Goal: Task Accomplishment & Management: Use online tool/utility

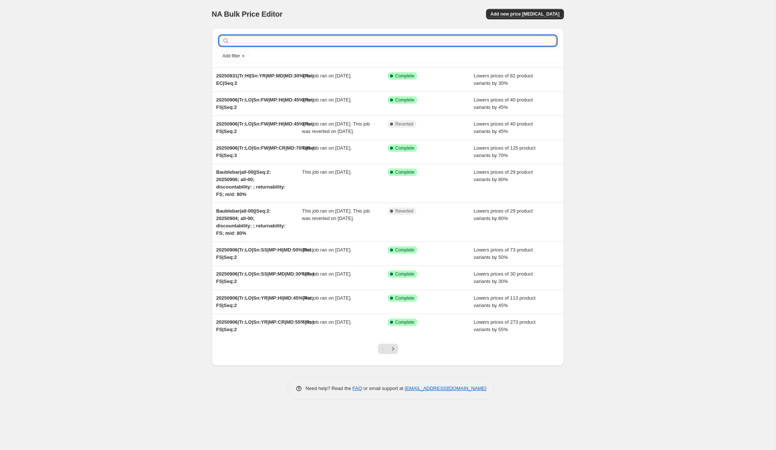
click at [238, 40] on input "text" at bounding box center [393, 41] width 325 height 10
click at [252, 43] on input "text" at bounding box center [393, 41] width 325 height 10
paste input "20250906|Tr:HI|Sn:FW|MP:MD|MD:12.5%|Ret: EC|Seq:2"
type input "20250906|Tr:HI|Sn:FW|MP:MD|MD:12.5%|Ret: EC|Seq:2"
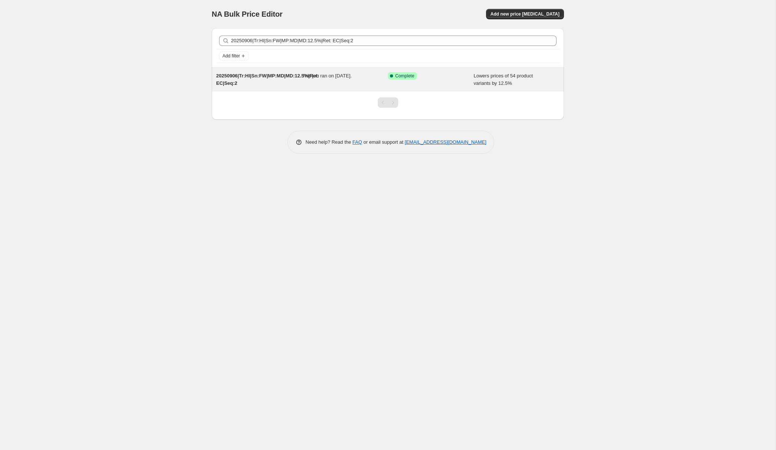
click at [248, 76] on span "20250906|Tr:HI|Sn:FW|MP:MD|MD:12.5%|Ret: EC|Seq:2" at bounding box center [267, 79] width 103 height 13
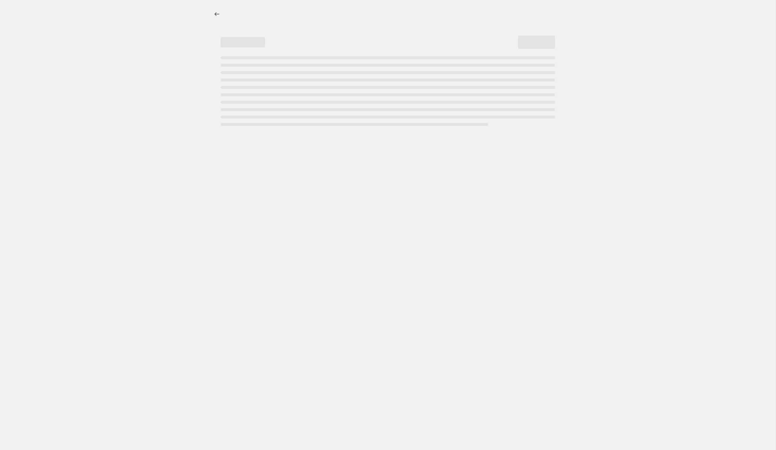
select select "percentage"
select select "collection"
select select "product_status"
select select "tag"
select select "not_equal"
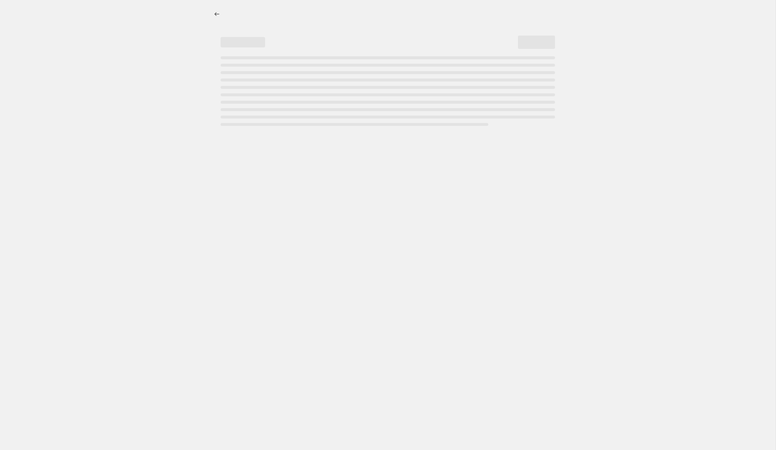
select select "tag"
select select "not_equal"
select select "tag"
select select "not_equal"
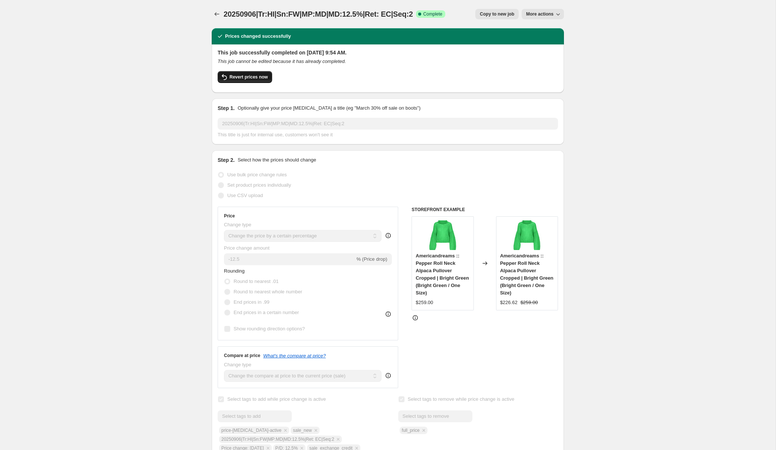
click at [252, 78] on span "Revert prices now" at bounding box center [248, 77] width 38 height 6
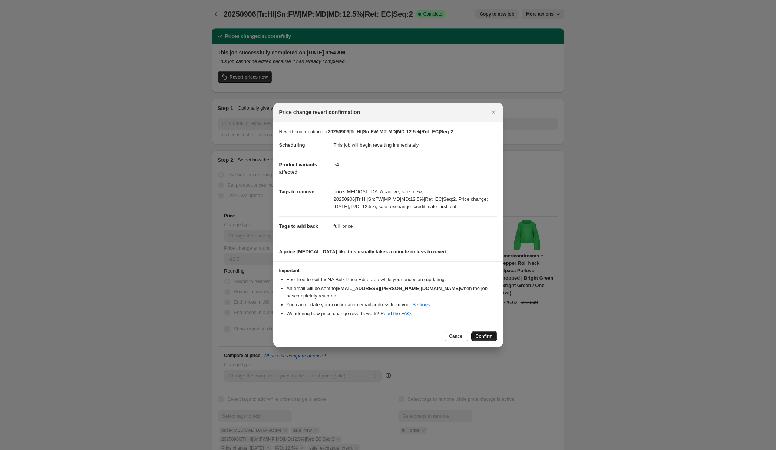
click at [483, 336] on span "Confirm" at bounding box center [484, 337] width 17 height 6
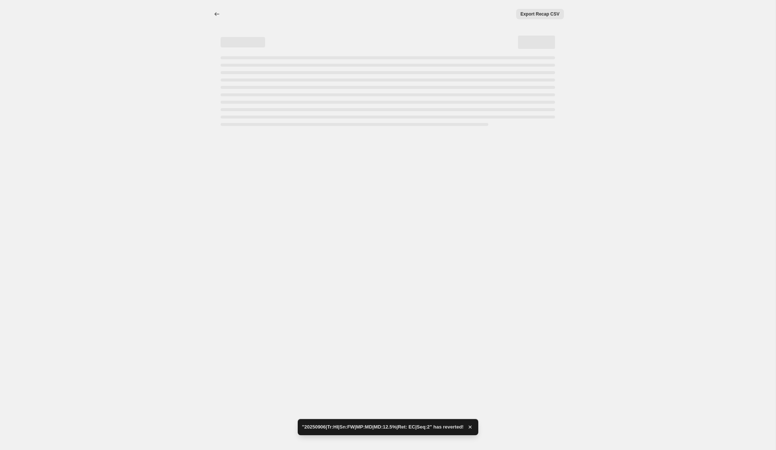
select select "percentage"
select select "collection"
select select "product_status"
select select "tag"
select select "not_equal"
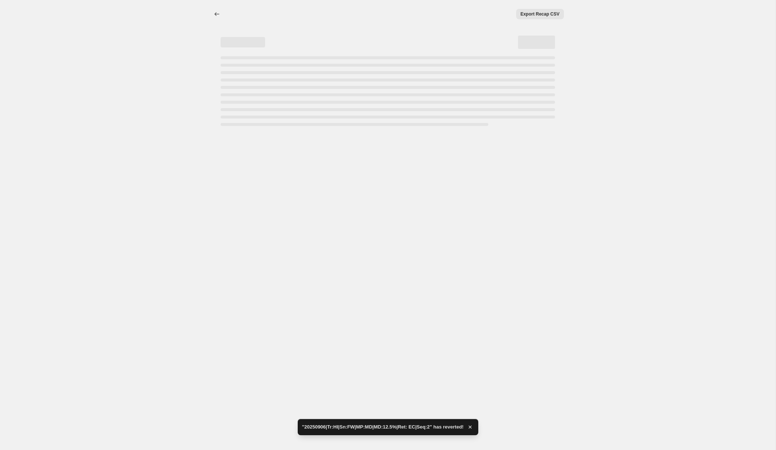
select select "tag"
select select "not_equal"
select select "tag"
select select "not_equal"
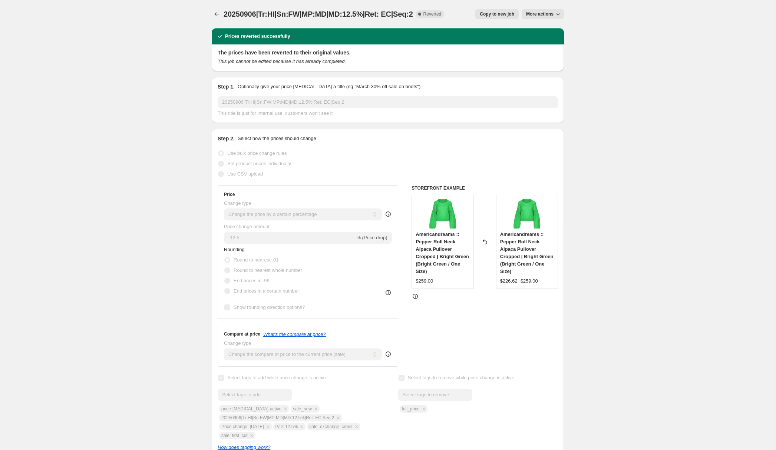
click at [496, 14] on span "Copy to new job" at bounding box center [497, 14] width 34 height 6
select select "percentage"
select select "collection"
select select "product_status"
select select "tag"
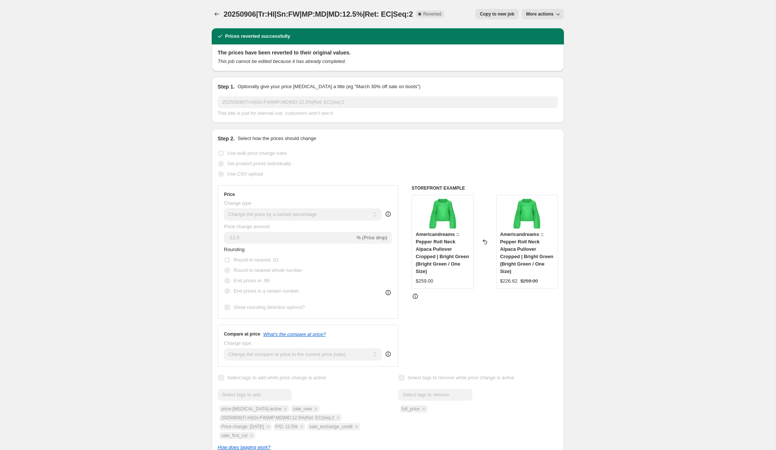
select select "not_equal"
select select "tag"
select select "not_equal"
select select "tag"
select select "not_equal"
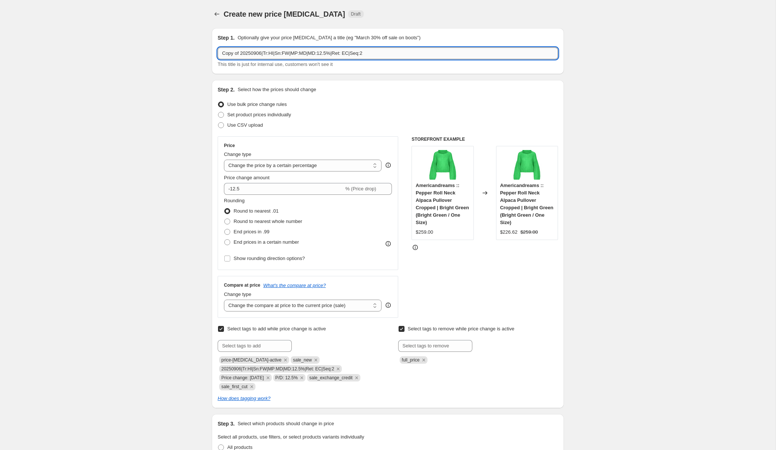
click at [245, 54] on input "Copy of 20250906|Tr:HI|Sn:FW|MP:MD|MD:12.5%|Ret: EC|Seq:2" at bounding box center [388, 53] width 340 height 12
paste input "20251010|Tr:HI|Sn:FW|MP:MD|MD:10.0%|Ret: EC|Seq:3"
type input "20251010|Tr:HI|Sn:FW|MP:MD|MD:10.0%|Ret: EC|Seq:3"
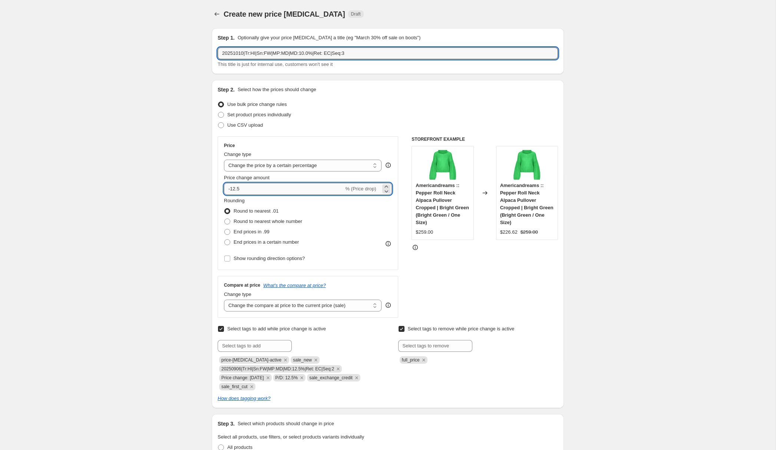
click at [247, 187] on input "-12.5" at bounding box center [284, 189] width 120 height 12
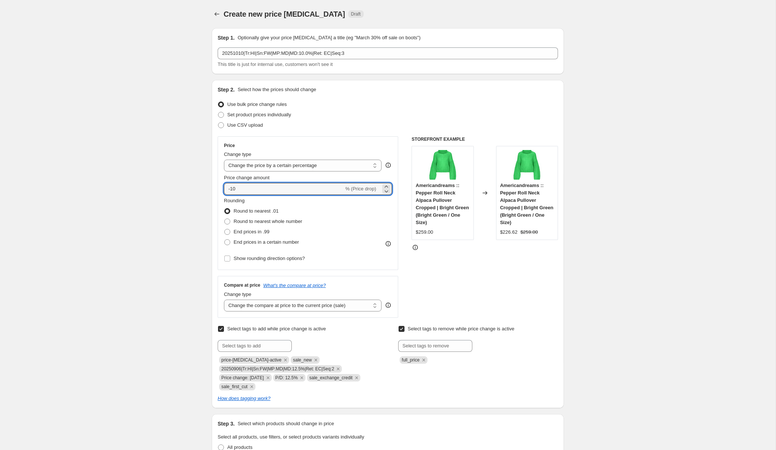
type input "-10"
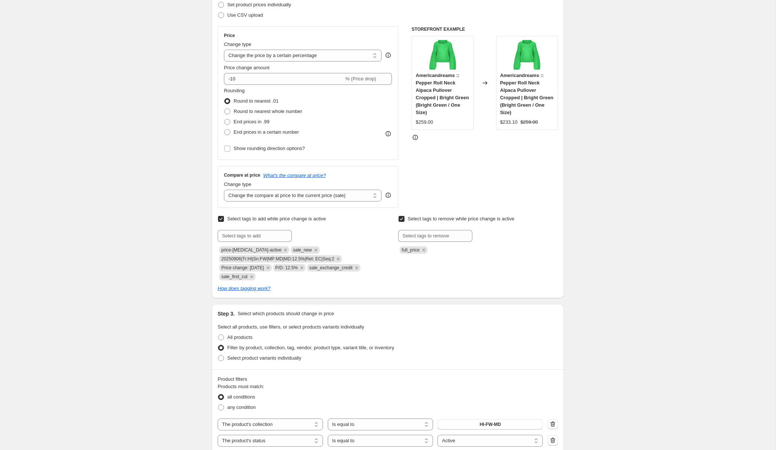
scroll to position [110, 0]
click at [249, 233] on input "text" at bounding box center [255, 236] width 74 height 12
paste input "20251010|Tr:HI|Sn:FW|MP:MD|MD:10.0%|Ret: EC|Seq:3"
type input "20251010|Tr:HI|Sn:FW|MP:MD|MD:10.0%|Ret: EC|Seq:3"
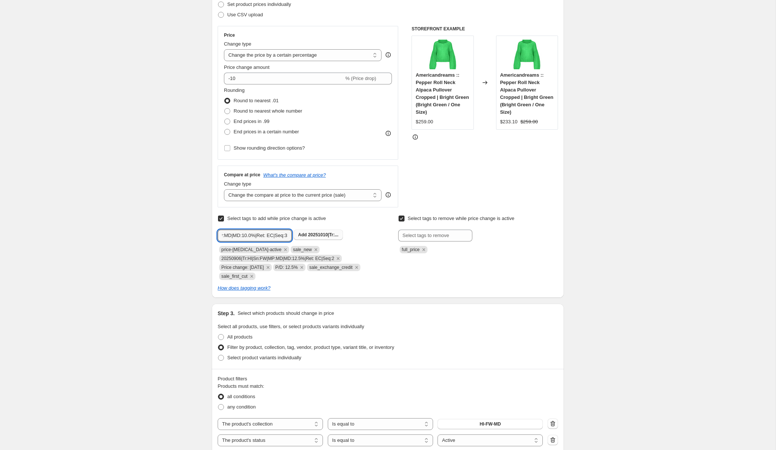
click at [319, 235] on span "20251010|Tr:..." at bounding box center [323, 234] width 30 height 5
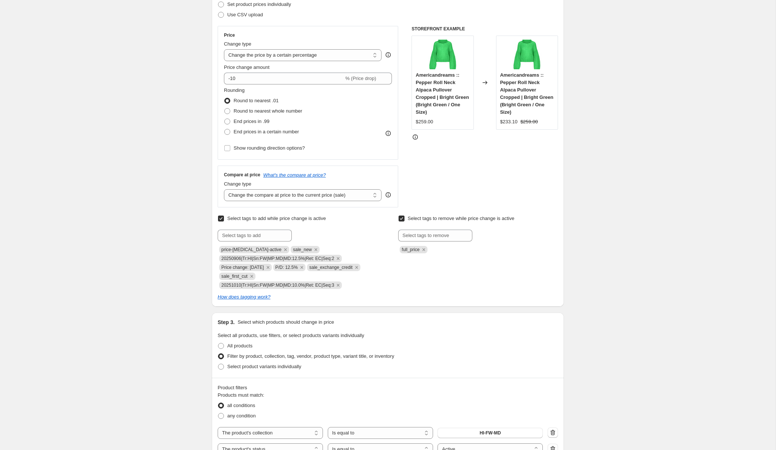
scroll to position [0, 0]
click at [341, 256] on icon "Remove 20250906|Tr:HI|Sn:FW|MP:MD|MD:12.5%|Ret: EC|Seq:2" at bounding box center [338, 258] width 7 height 7
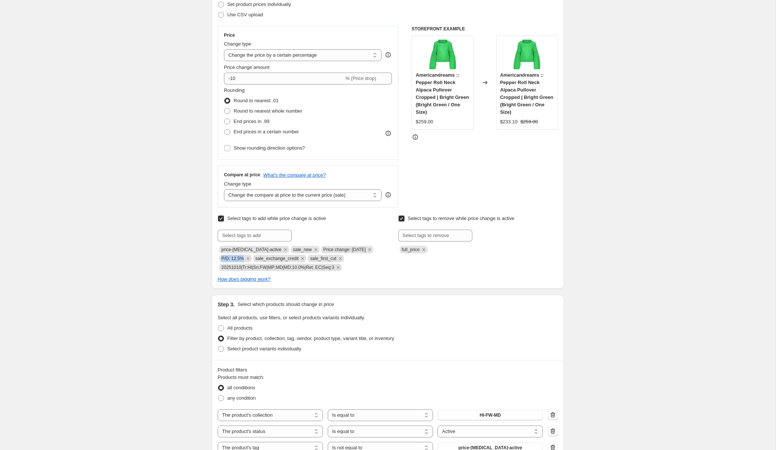
copy span "P/D: 12.5%"
drag, startPoint x: 244, startPoint y: 258, endPoint x: 220, endPoint y: 257, distance: 24.1
click at [220, 257] on span "P/D: 12.5%" at bounding box center [235, 258] width 33 height 7
click at [225, 238] on input "text" at bounding box center [255, 236] width 74 height 12
paste input "P/D: 12.5%"
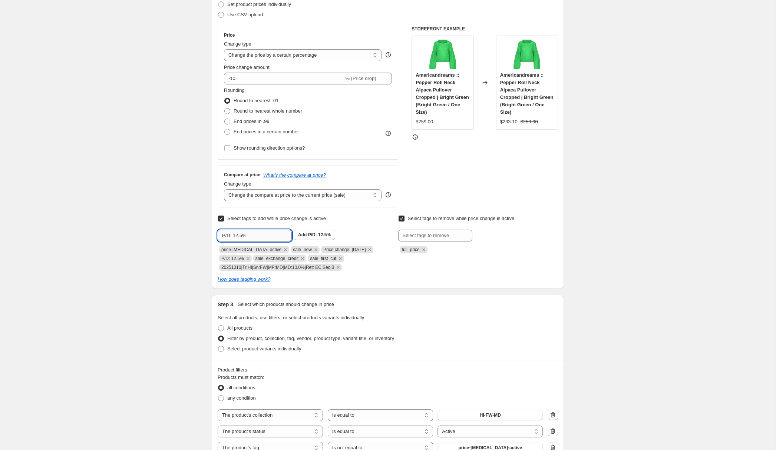
click at [243, 237] on input "P/D: 12.5%" at bounding box center [255, 236] width 74 height 12
type input "P/D: 10%"
click at [311, 237] on span "P/D: 10%" at bounding box center [317, 234] width 19 height 5
click at [249, 258] on icon "Remove P/D: 12.5%" at bounding box center [248, 258] width 3 height 3
copy span "Price change: [DATE]"
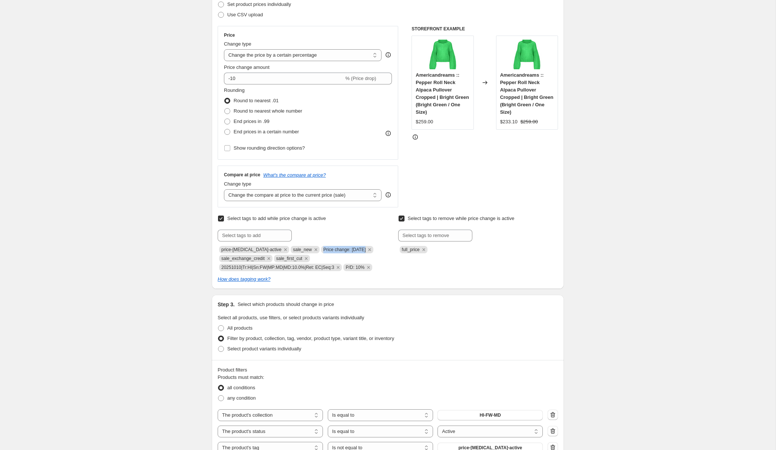
drag, startPoint x: 317, startPoint y: 250, endPoint x: 361, endPoint y: 249, distance: 44.1
click at [361, 249] on span "Price change: [DATE]" at bounding box center [344, 249] width 43 height 5
click at [258, 236] on input "text" at bounding box center [255, 236] width 74 height 12
paste input "Price change: [DATE]"
click at [262, 236] on input "Price change: [DATE]" at bounding box center [255, 236] width 74 height 12
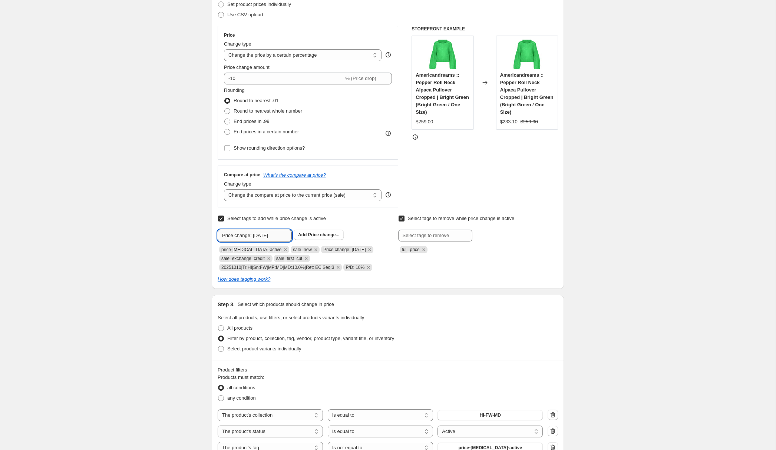
type input "Price change: [DATE]"
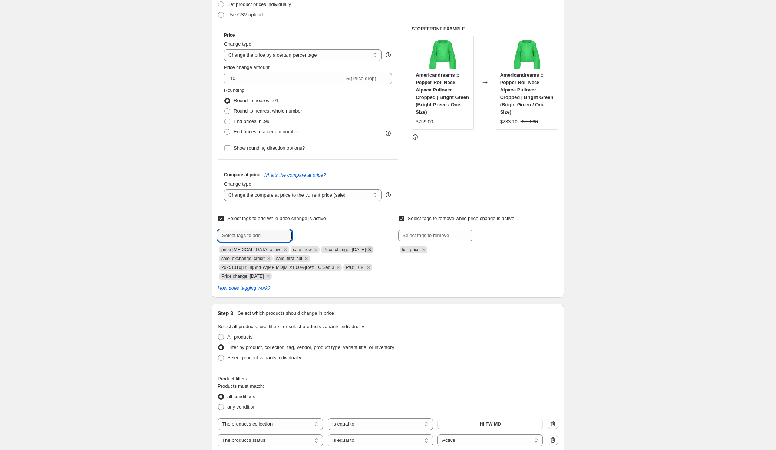
click at [367, 250] on icon "Remove Price change: 9-6-25" at bounding box center [369, 250] width 7 height 7
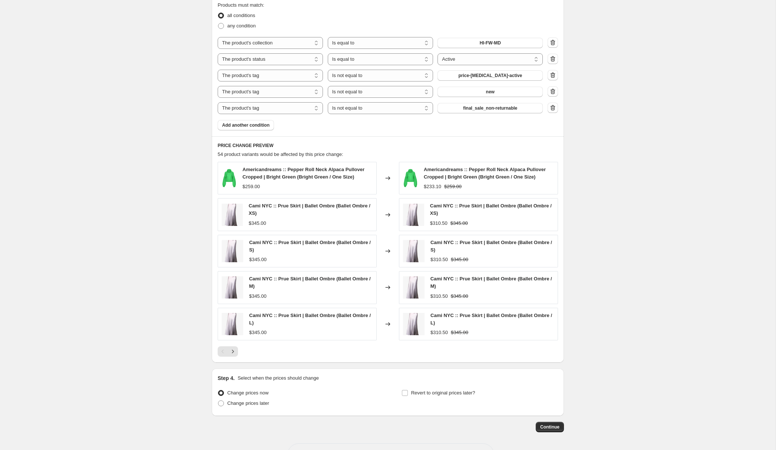
scroll to position [519, 0]
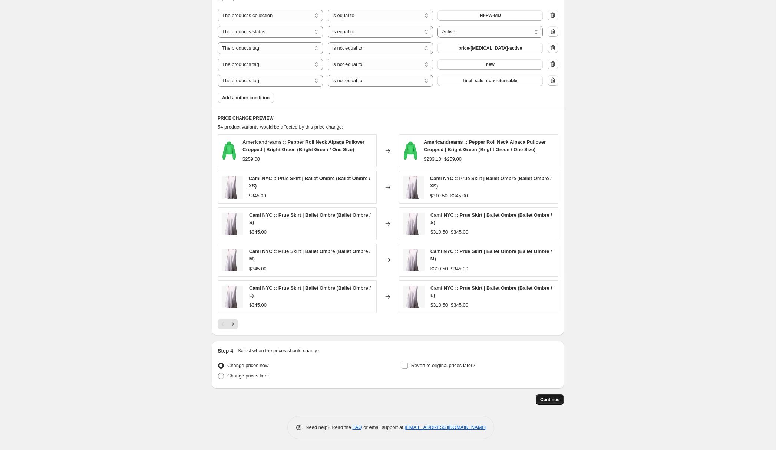
click at [553, 402] on span "Continue" at bounding box center [549, 400] width 19 height 6
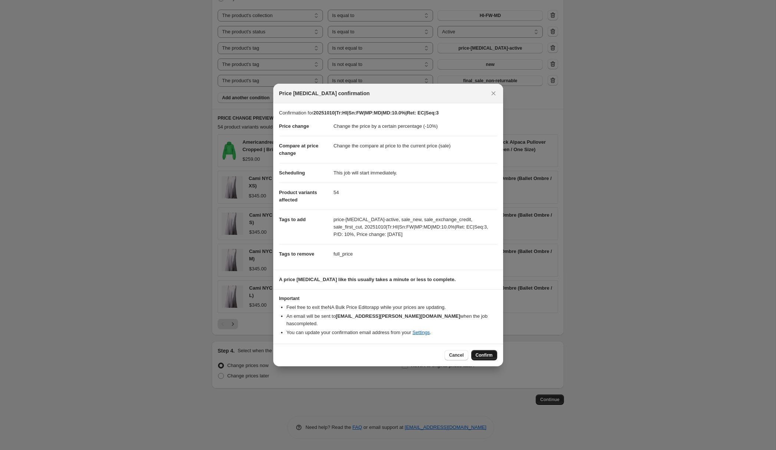
click at [484, 353] on span "Confirm" at bounding box center [484, 356] width 17 height 6
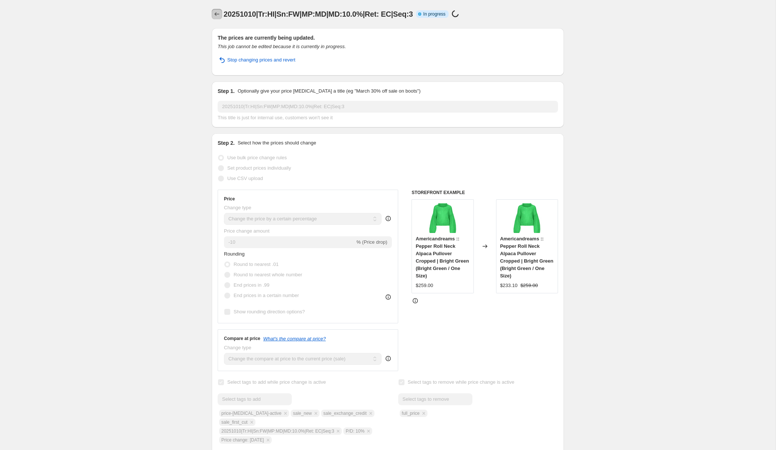
click at [217, 11] on icon "Price change jobs" at bounding box center [216, 13] width 7 height 7
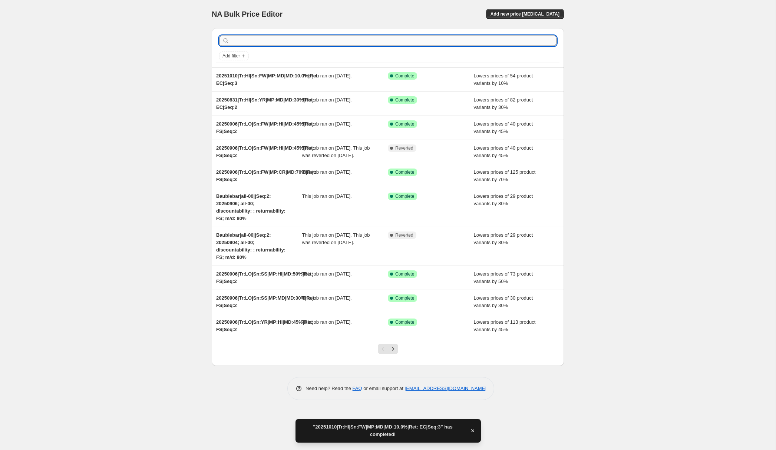
click at [270, 39] on input "text" at bounding box center [393, 41] width 325 height 10
paste input "20250906|Tr:HI|Sn:FW|MP:LI|MD:10.0%|Ret: EC|Seq:2"
type input "20250906|Tr:HI|Sn:FW|MP:LI|MD:10.0%|Ret: EC|Seq:2"
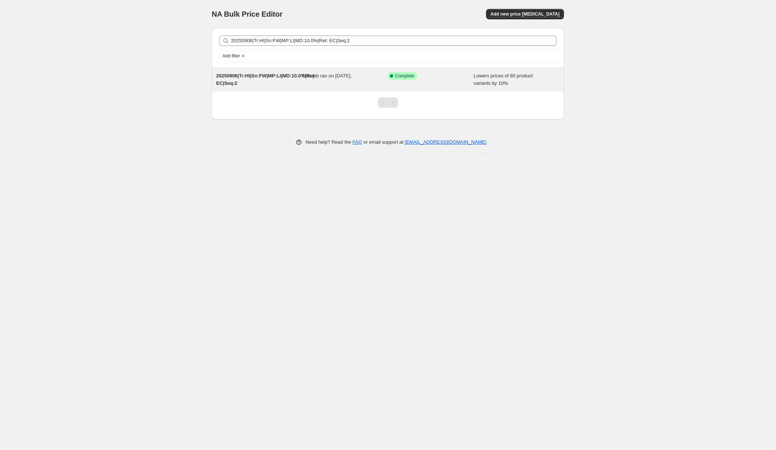
click at [268, 78] on span "20250906|Tr:HI|Sn:FW|MP:LI|MD:10.0%|Ret: EC|Seq:2" at bounding box center [266, 79] width 100 height 13
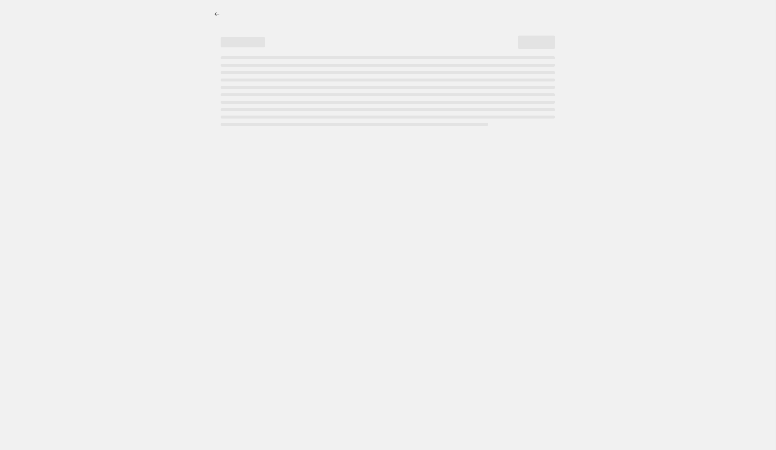
select select "percentage"
select select "collection"
select select "product_status"
select select "tag"
select select "not_equal"
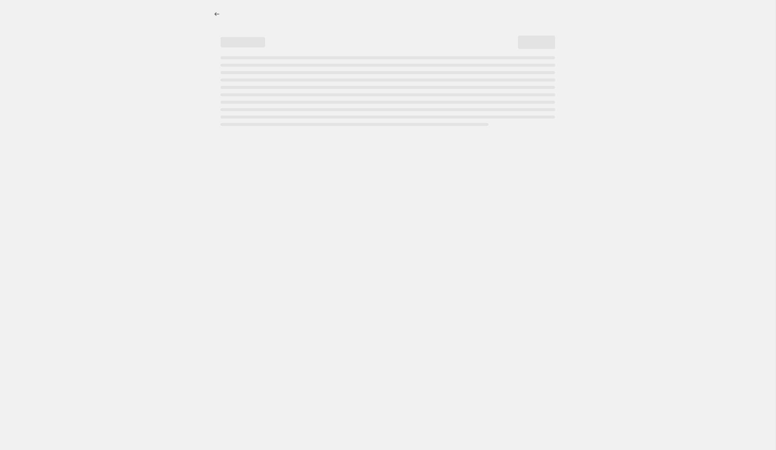
select select "tag"
select select "not_equal"
select select "tag"
select select "not_equal"
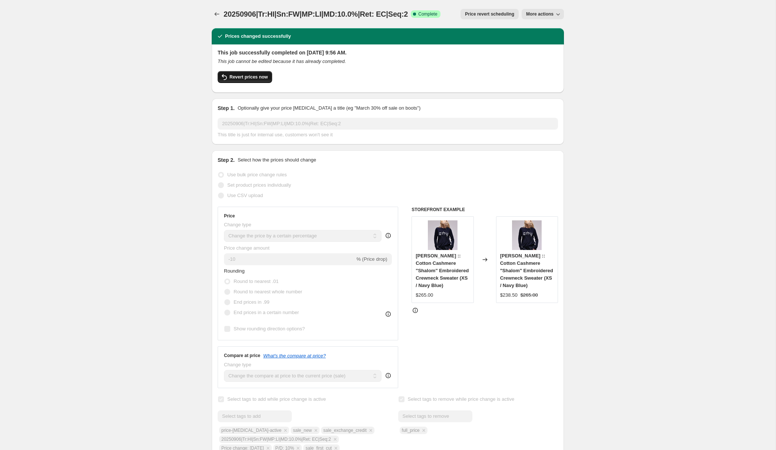
click at [244, 77] on span "Revert prices now" at bounding box center [248, 77] width 38 height 6
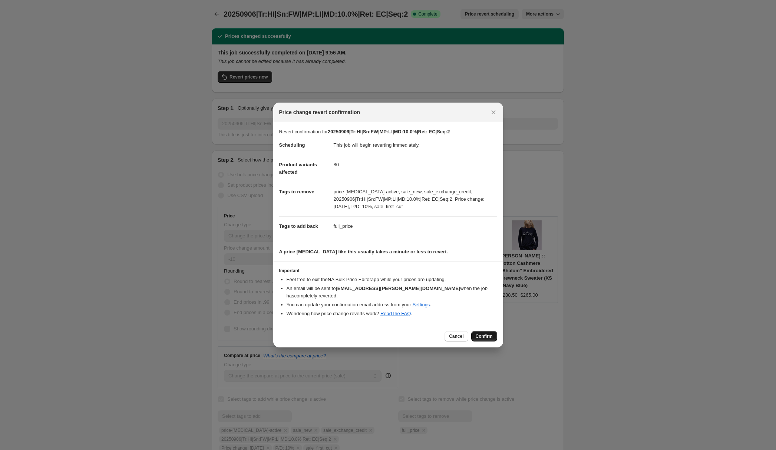
click at [489, 334] on span "Confirm" at bounding box center [484, 337] width 17 height 6
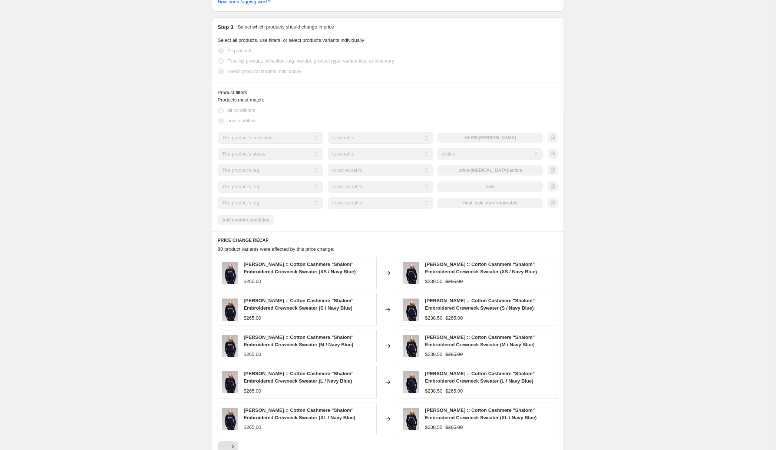
scroll to position [528, 0]
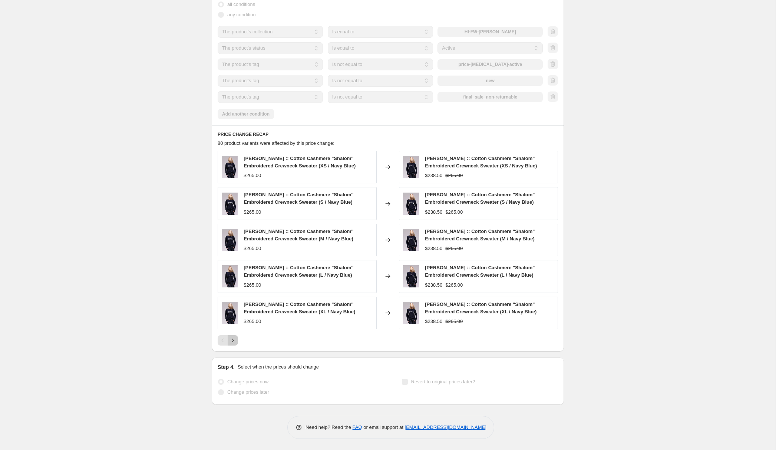
click at [233, 343] on icon "Next" at bounding box center [232, 340] width 7 height 7
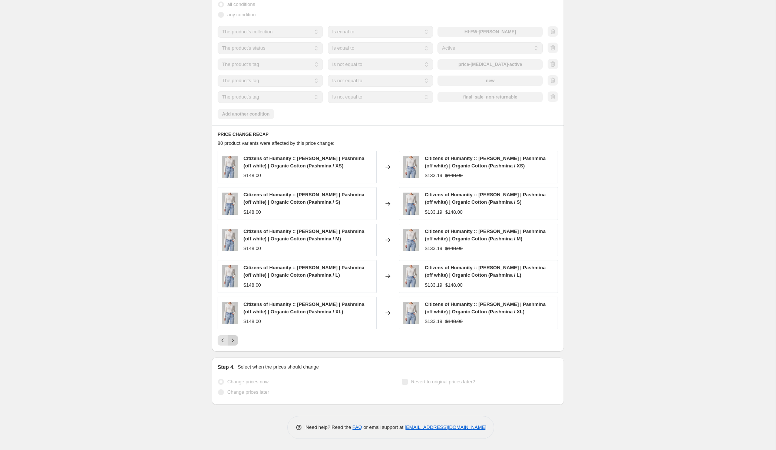
scroll to position [0, 0]
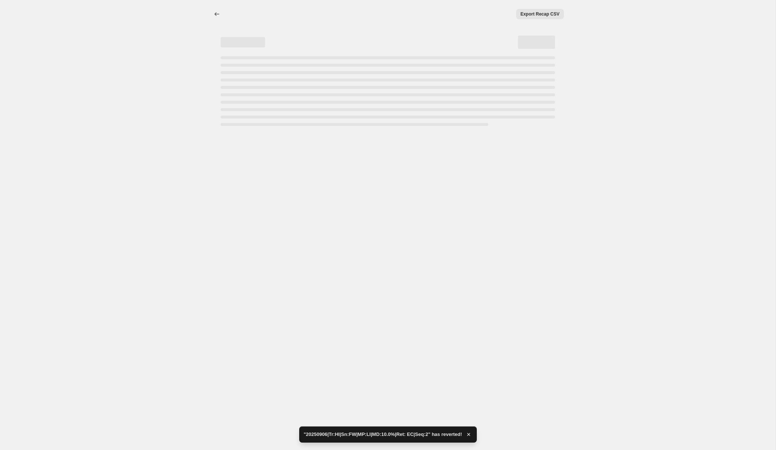
select select "percentage"
select select "collection"
select select "product_status"
select select "tag"
select select "not_equal"
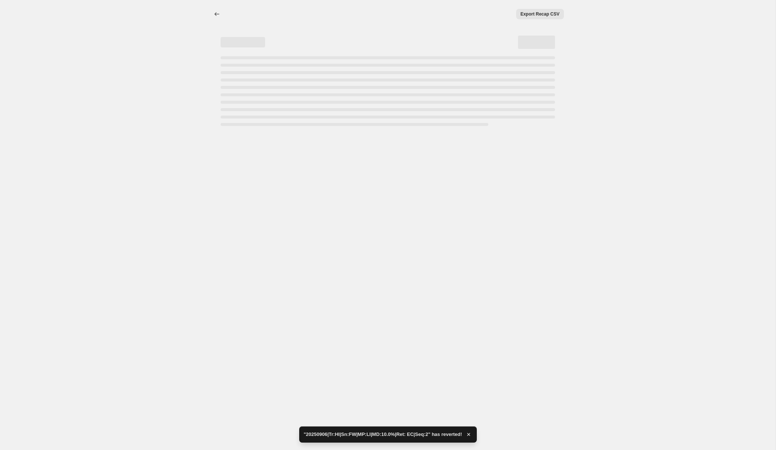
select select "tag"
select select "not_equal"
select select "tag"
select select "not_equal"
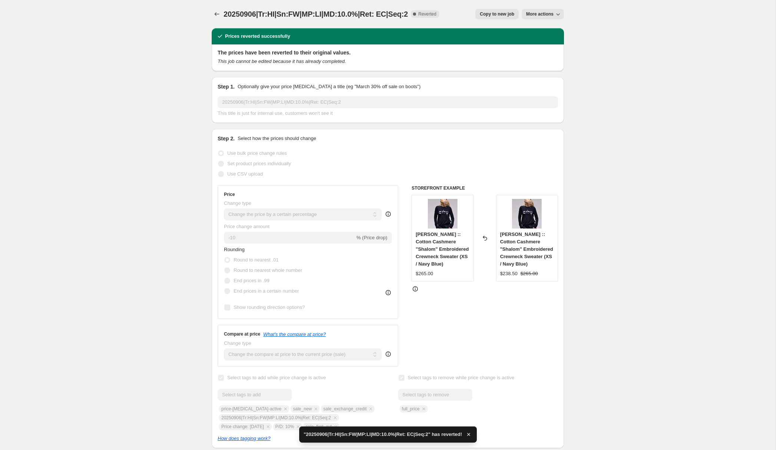
click at [497, 13] on span "Copy to new job" at bounding box center [497, 14] width 34 height 6
select select "percentage"
select select "collection"
select select "product_status"
select select "tag"
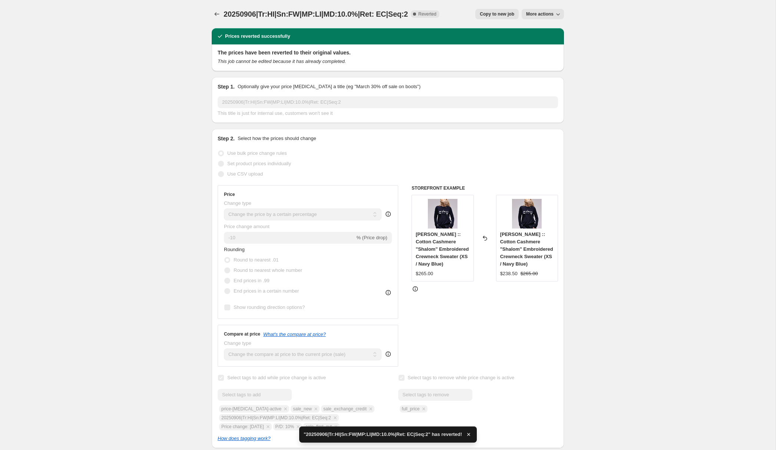
select select "not_equal"
select select "tag"
select select "not_equal"
select select "tag"
select select "not_equal"
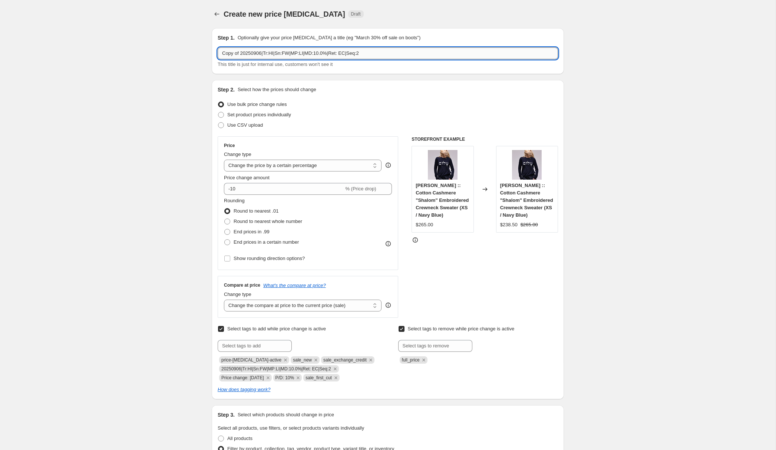
click at [298, 54] on input "Copy of 20250906|Tr:HI|Sn:FW|MP:LI|MD:10.0%|Ret: EC|Seq:2" at bounding box center [388, 53] width 340 height 12
paste input "20251010|Tr:HI|Sn:FW|MP:LI|MD:5.0%|Ret: EC|Seq:3"
type input "20251010|Tr:HI|Sn:FW|MP:LI|MD:5.0%|Ret: EC|Seq:3"
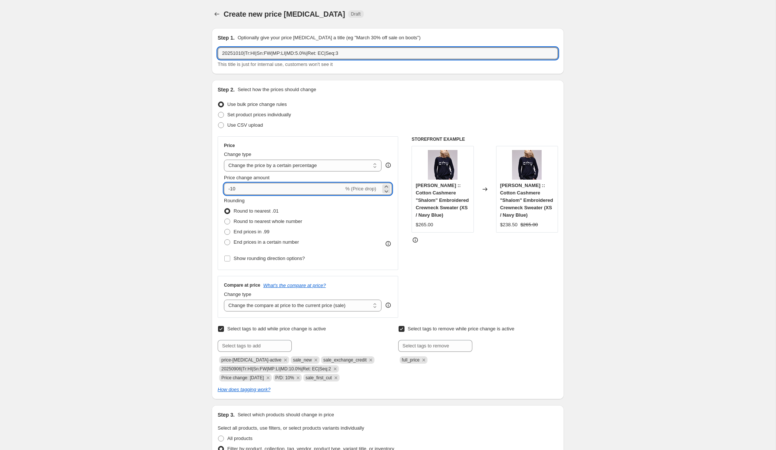
click at [242, 191] on input "-10" at bounding box center [284, 189] width 120 height 12
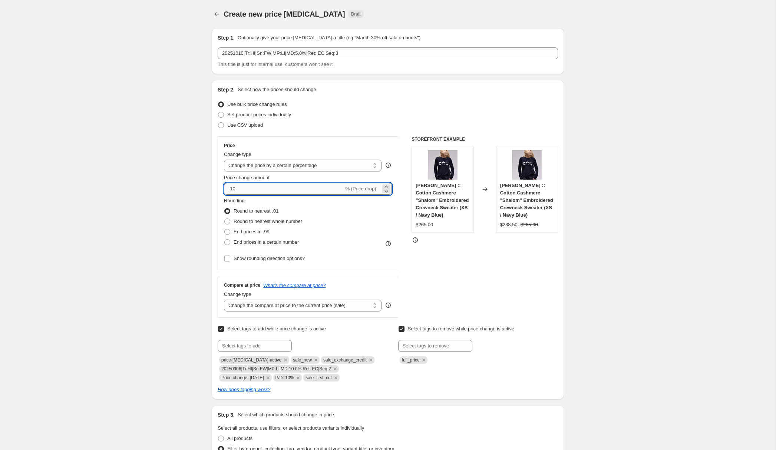
type input "-1"
type input "-5"
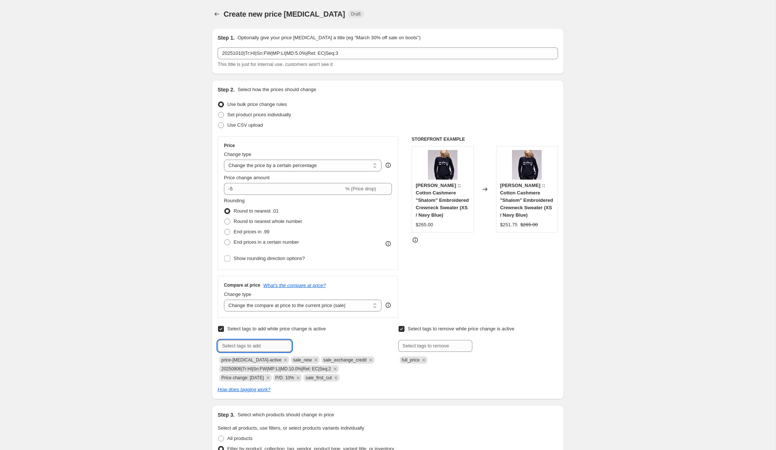
click at [234, 343] on input "text" at bounding box center [255, 346] width 74 height 12
paste input "20251010|Tr:HI|Sn:FW|MP:LI|MD:5.0%|Ret: EC|Seq:3"
type input "20251010|Tr:HI|Sn:FW|MP:LI|MD:5.0%|Ret: EC|Seq:3"
click at [308, 344] on span "20251010|Tr:..." at bounding box center [323, 345] width 30 height 5
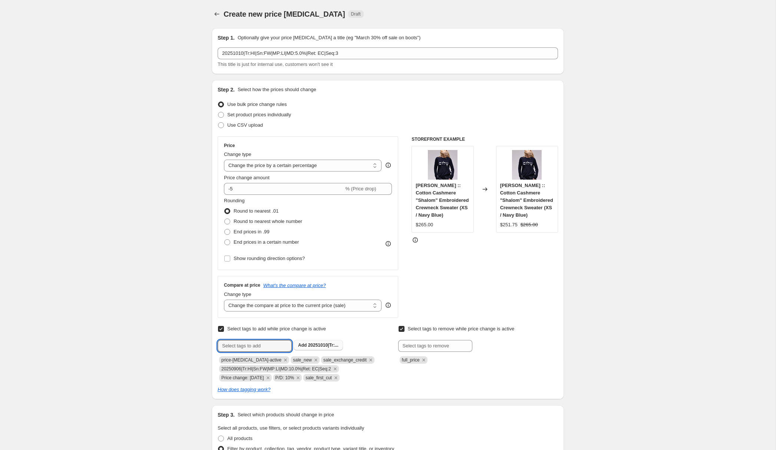
scroll to position [0, 0]
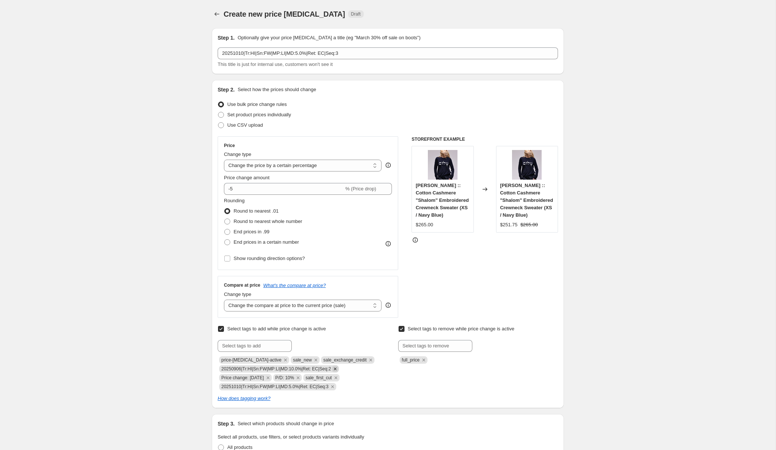
click at [338, 368] on icon "Remove 20250906|Tr:HI|Sn:FW|MP:LI|MD:10.0%|Ret: EC|Seq:2" at bounding box center [335, 369] width 7 height 7
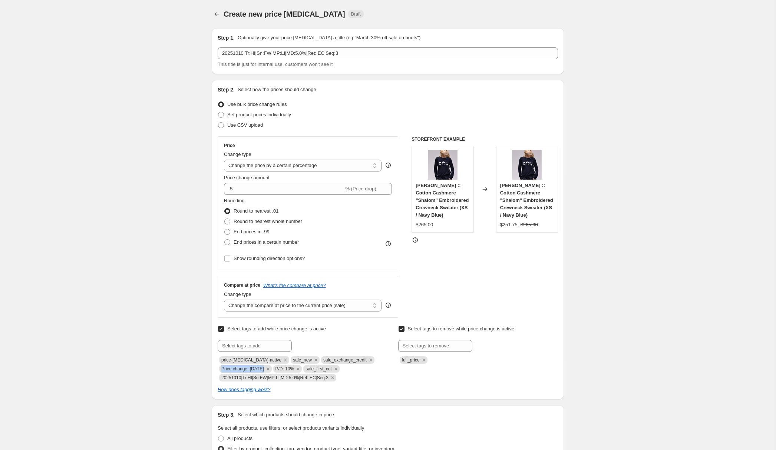
drag, startPoint x: 221, startPoint y: 368, endPoint x: 266, endPoint y: 369, distance: 44.9
click at [264, 369] on span "Price change: [DATE]" at bounding box center [242, 369] width 43 height 5
copy span "Price change: [DATE]"
click at [226, 347] on input "text" at bounding box center [255, 346] width 74 height 12
paste input "Price change: [DATE]"
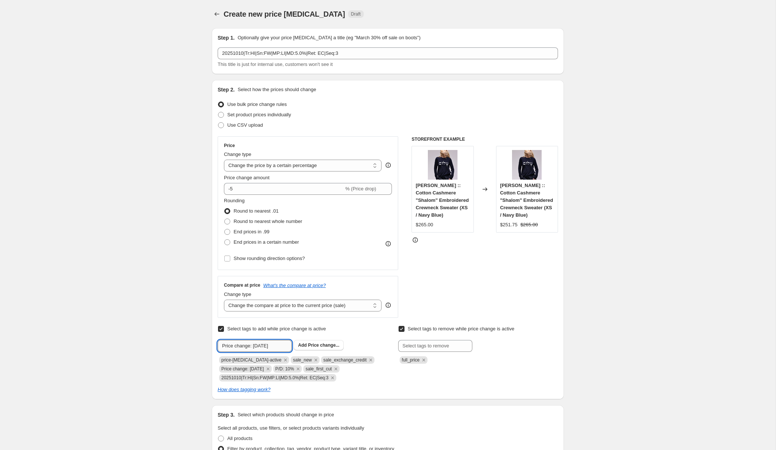
click at [262, 347] on input "Price change: [DATE]" at bounding box center [255, 346] width 74 height 12
type input "Price change: [DATE]"
click at [322, 348] on span "Price change..." at bounding box center [324, 345] width 32 height 5
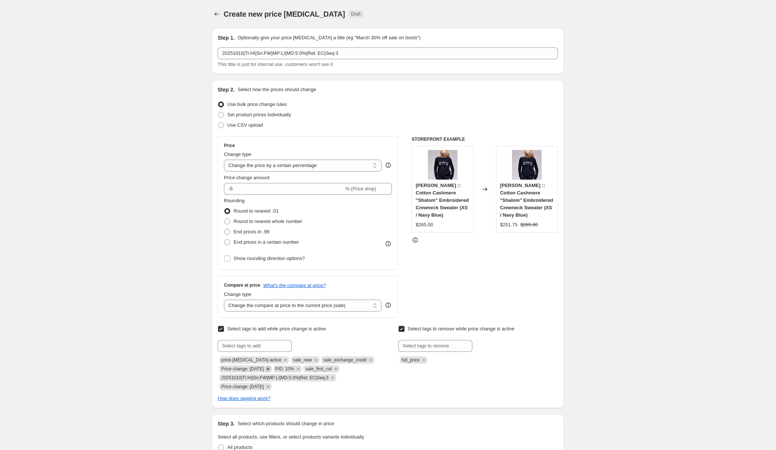
click at [270, 369] on icon "Remove Price change: 9-6-25" at bounding box center [268, 369] width 7 height 7
drag, startPoint x: 222, startPoint y: 369, endPoint x: 241, endPoint y: 369, distance: 18.5
click at [241, 369] on span "P/D: 10%" at bounding box center [233, 369] width 29 height 7
click at [222, 369] on span "P/D: 10%" at bounding box center [233, 369] width 29 height 7
copy span "P/D: 10%"
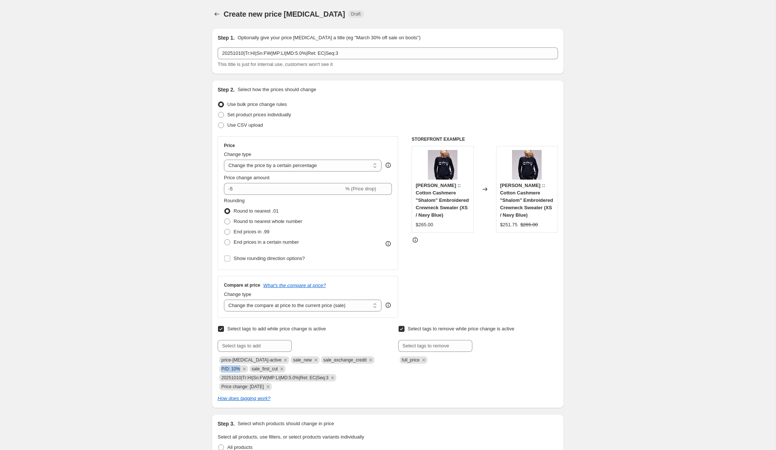
drag, startPoint x: 222, startPoint y: 369, endPoint x: 239, endPoint y: 368, distance: 17.4
click at [239, 368] on span "P/D: 10%" at bounding box center [230, 369] width 19 height 5
click at [232, 349] on input "text" at bounding box center [255, 346] width 74 height 12
paste input "P/D: 10%"
click at [238, 347] on input "P/D: 10%" at bounding box center [255, 346] width 74 height 12
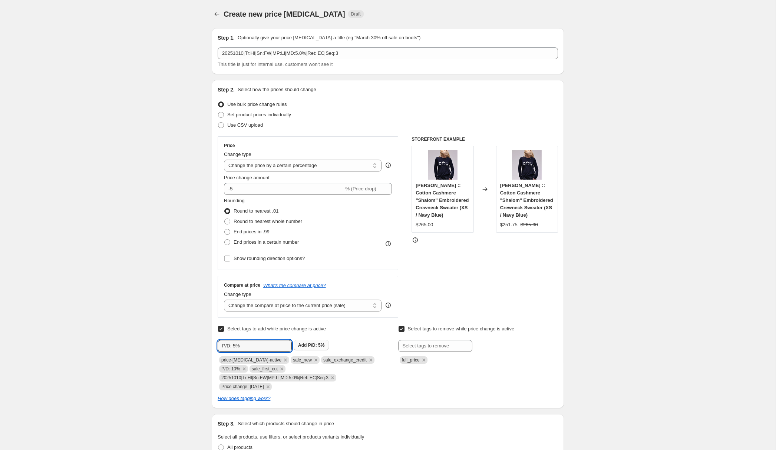
type input "P/D: 5%"
click at [305, 347] on b "Add" at bounding box center [302, 345] width 9 height 5
click at [243, 370] on icon "Remove P/D: 10%" at bounding box center [244, 369] width 3 height 3
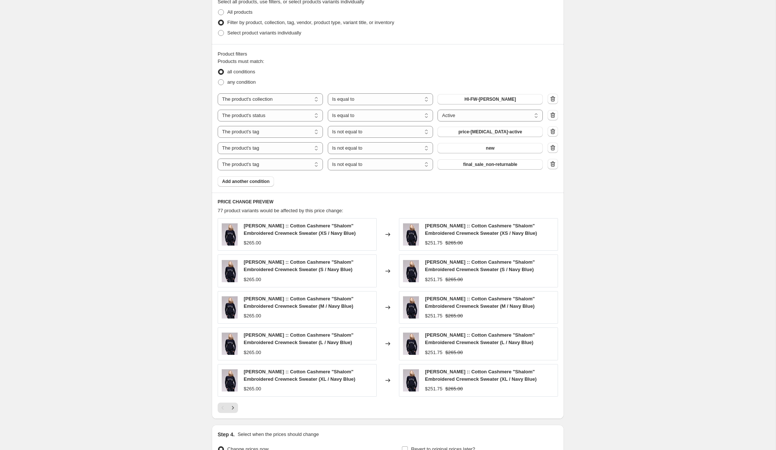
scroll to position [519, 0]
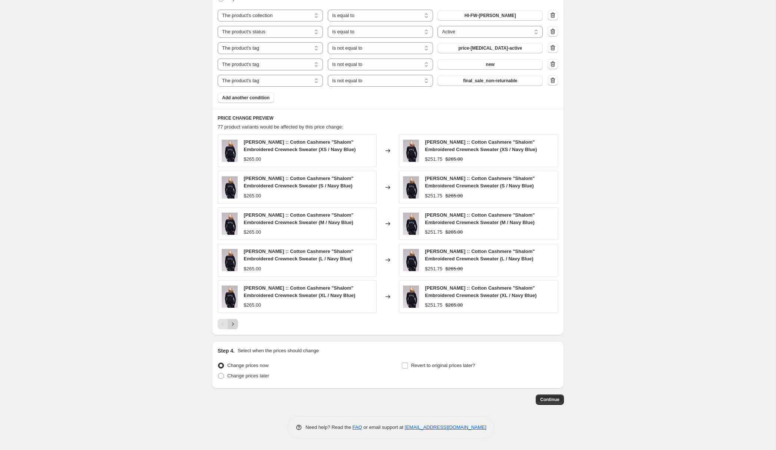
click at [232, 325] on icon "Next" at bounding box center [232, 324] width 7 height 7
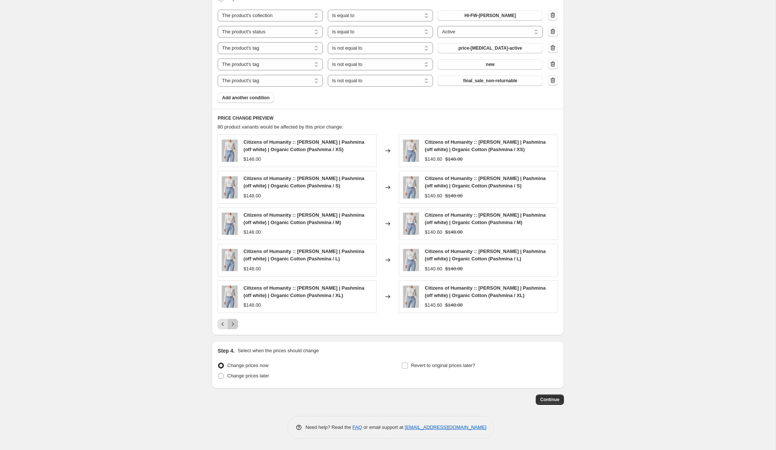
click at [232, 325] on icon "Next" at bounding box center [232, 324] width 7 height 7
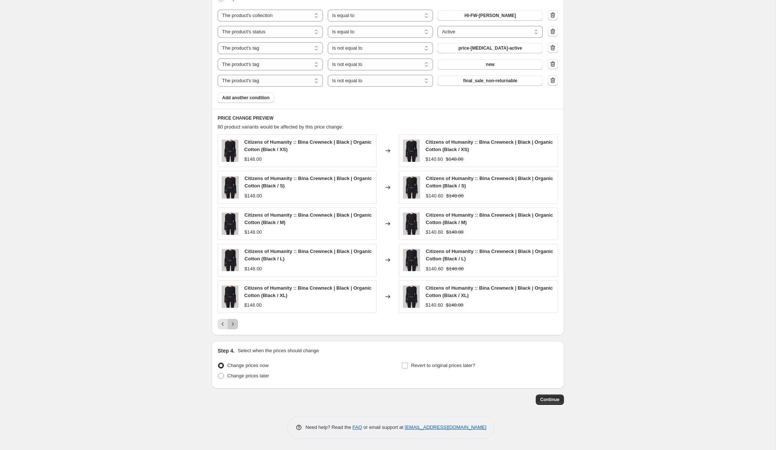
click at [232, 325] on icon "Next" at bounding box center [232, 324] width 7 height 7
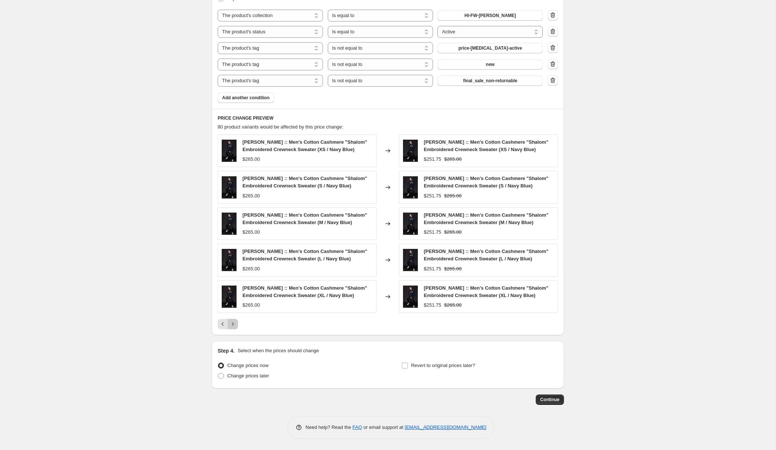
click at [232, 325] on icon "Next" at bounding box center [232, 324] width 7 height 7
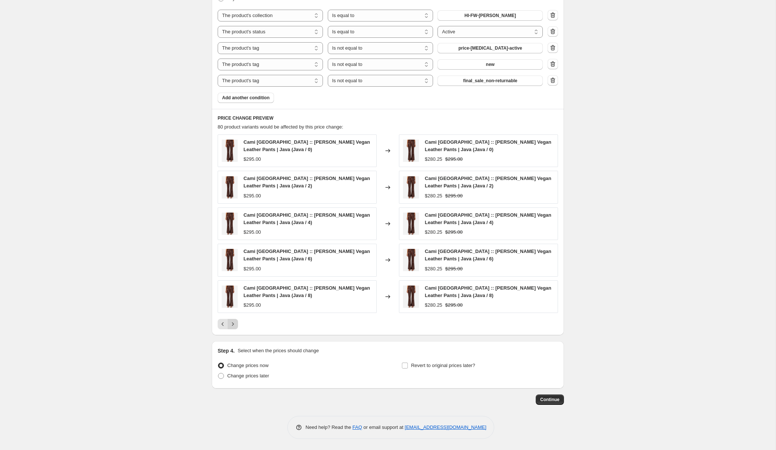
click at [232, 325] on icon "Next" at bounding box center [232, 324] width 7 height 7
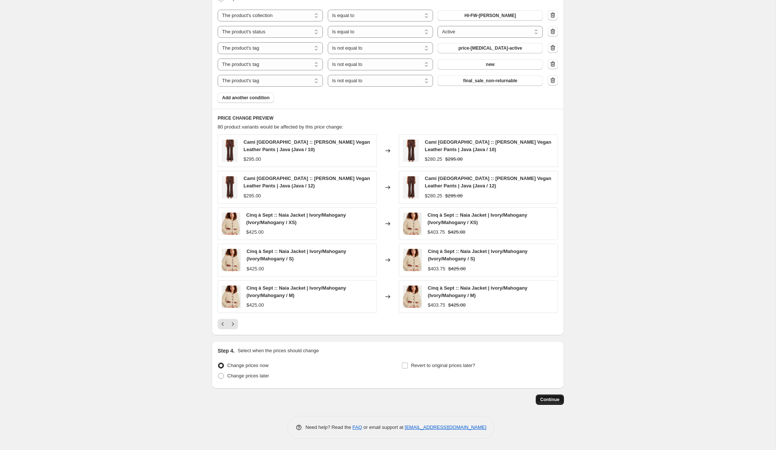
click at [548, 401] on span "Continue" at bounding box center [549, 400] width 19 height 6
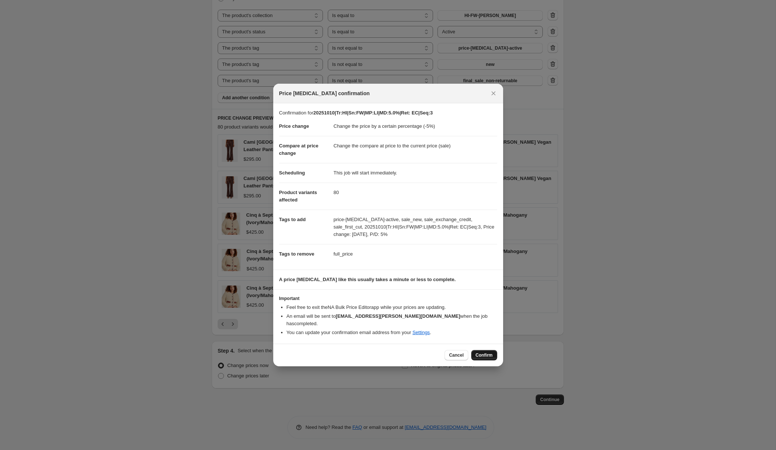
click at [489, 354] on span "Confirm" at bounding box center [484, 356] width 17 height 6
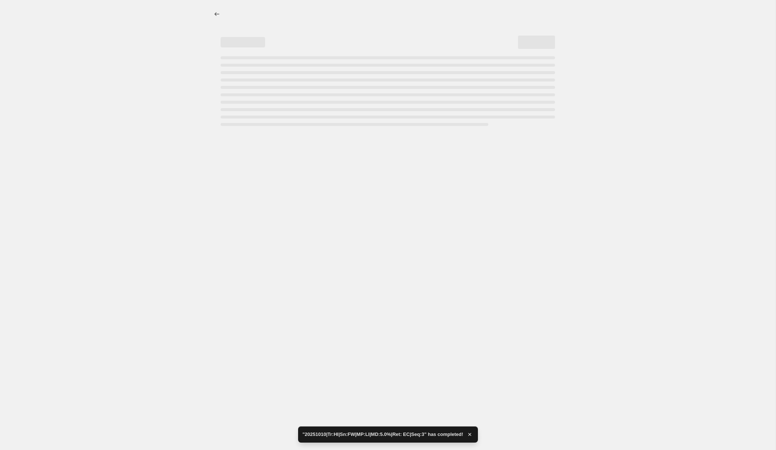
select select "percentage"
select select "collection"
select select "product_status"
select select "tag"
select select "not_equal"
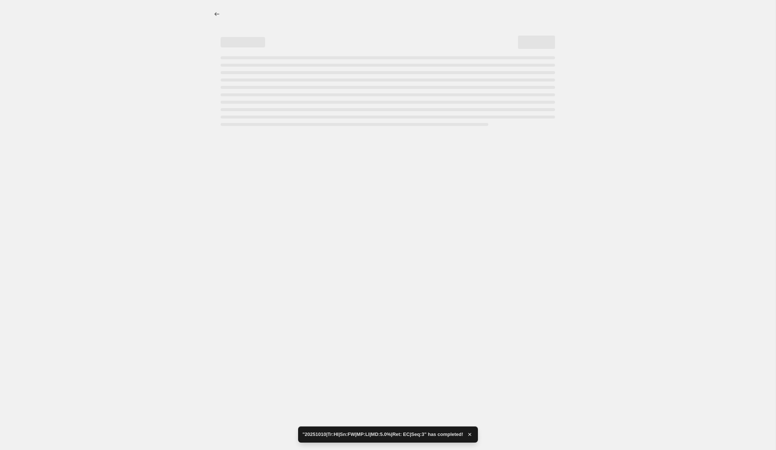
select select "tag"
select select "not_equal"
select select "tag"
select select "not_equal"
